Goal: Information Seeking & Learning: Learn about a topic

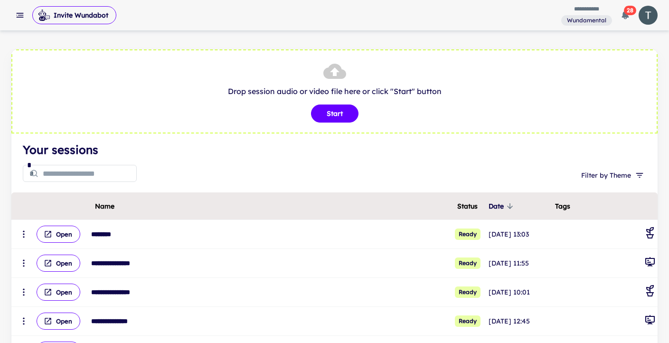
click at [15, 10] on icon "button" at bounding box center [19, 14] width 9 height 9
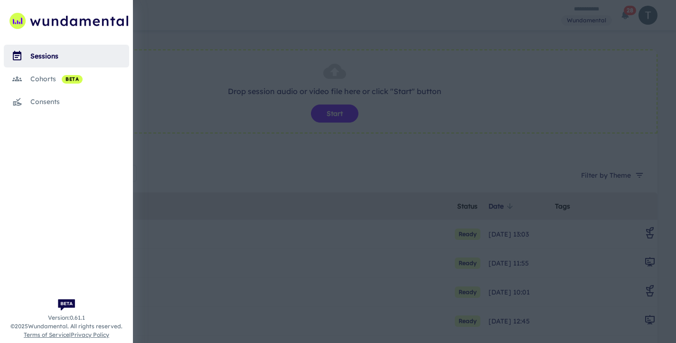
click at [140, 83] on div at bounding box center [338, 171] width 676 height 343
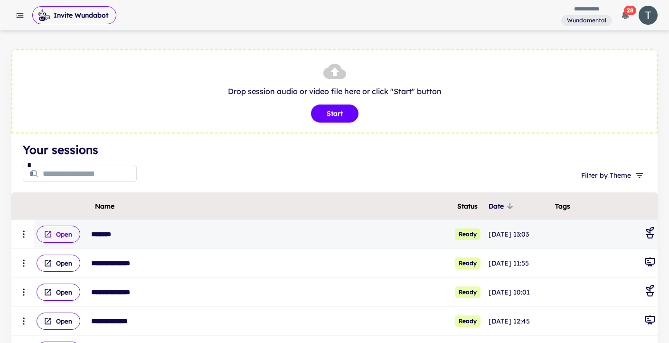
click at [72, 237] on button "Open" at bounding box center [59, 233] width 44 height 17
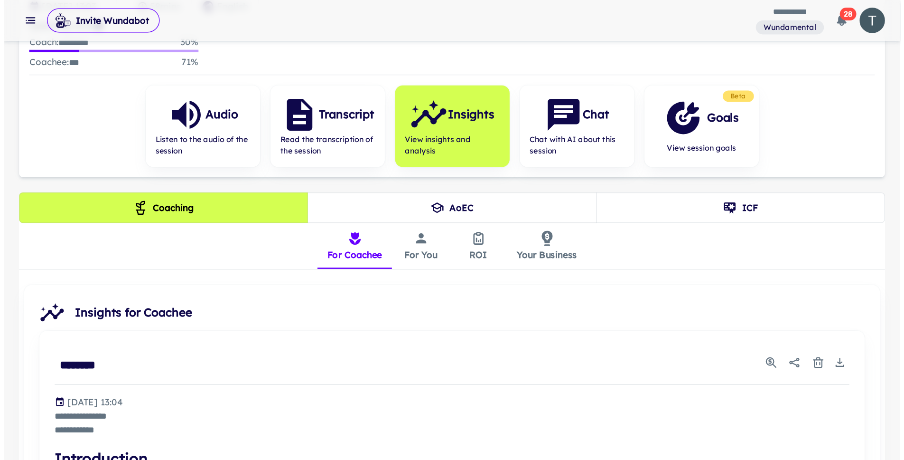
scroll to position [130, 0]
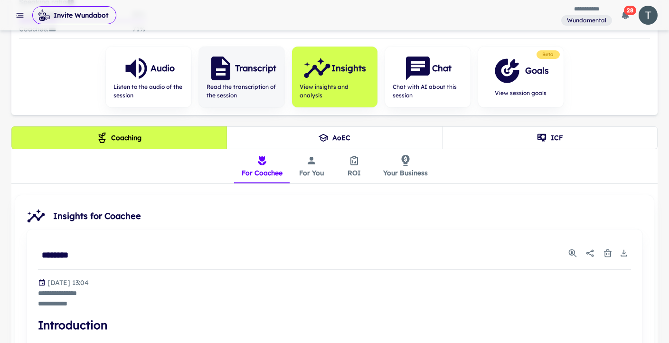
click at [267, 90] on span "Read the transcription of the session" at bounding box center [242, 91] width 70 height 17
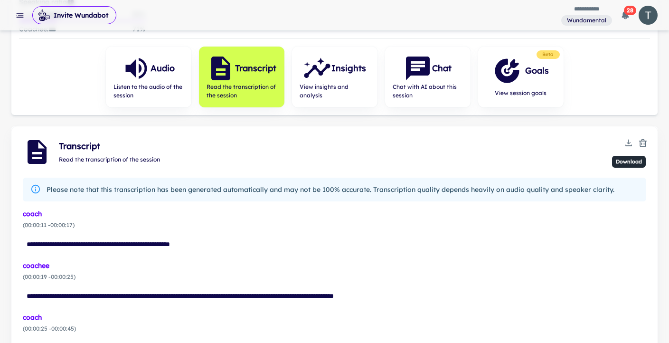
click at [623, 142] on button "Download" at bounding box center [628, 143] width 14 height 14
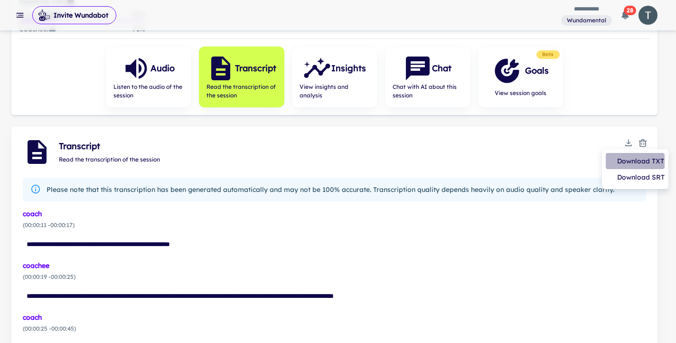
click at [634, 161] on li "Download TXT" at bounding box center [635, 161] width 59 height 16
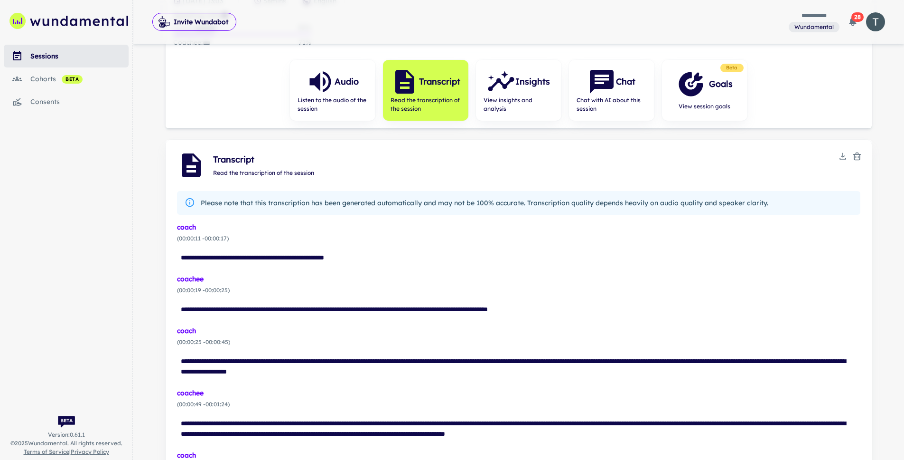
click at [53, 56] on div "sessions" at bounding box center [79, 56] width 98 height 10
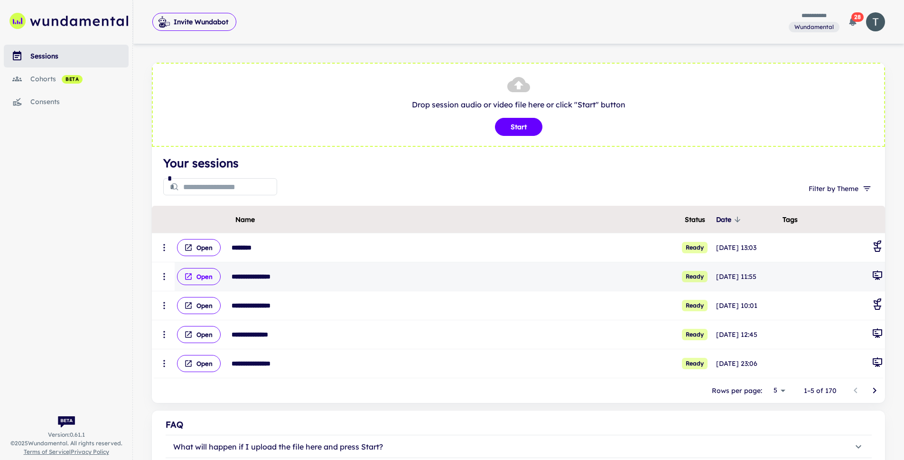
click at [210, 273] on button "Open" at bounding box center [199, 276] width 44 height 17
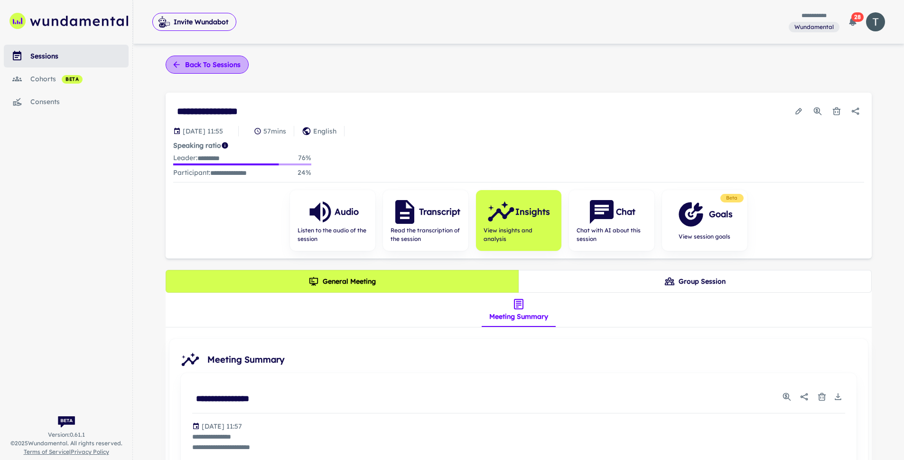
click at [212, 59] on button "Back to sessions" at bounding box center [207, 65] width 83 height 18
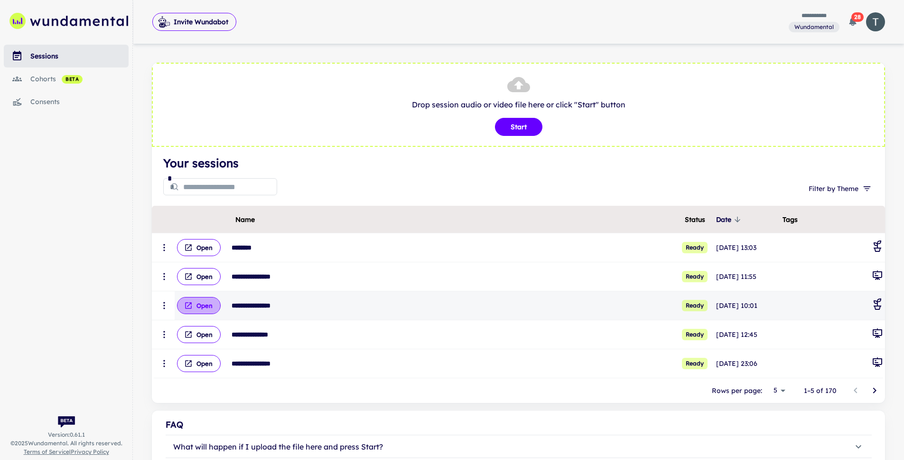
click at [206, 306] on button "Open" at bounding box center [199, 305] width 44 height 17
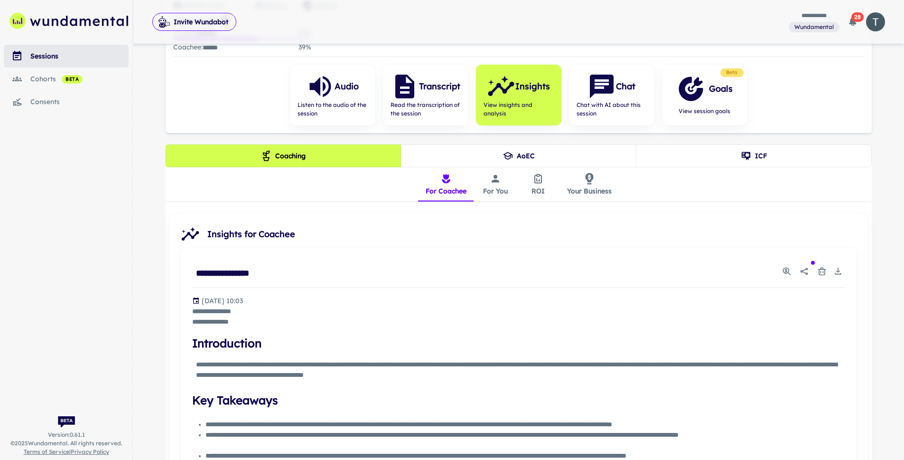
scroll to position [147, 0]
